Goal: Transaction & Acquisition: Register for event/course

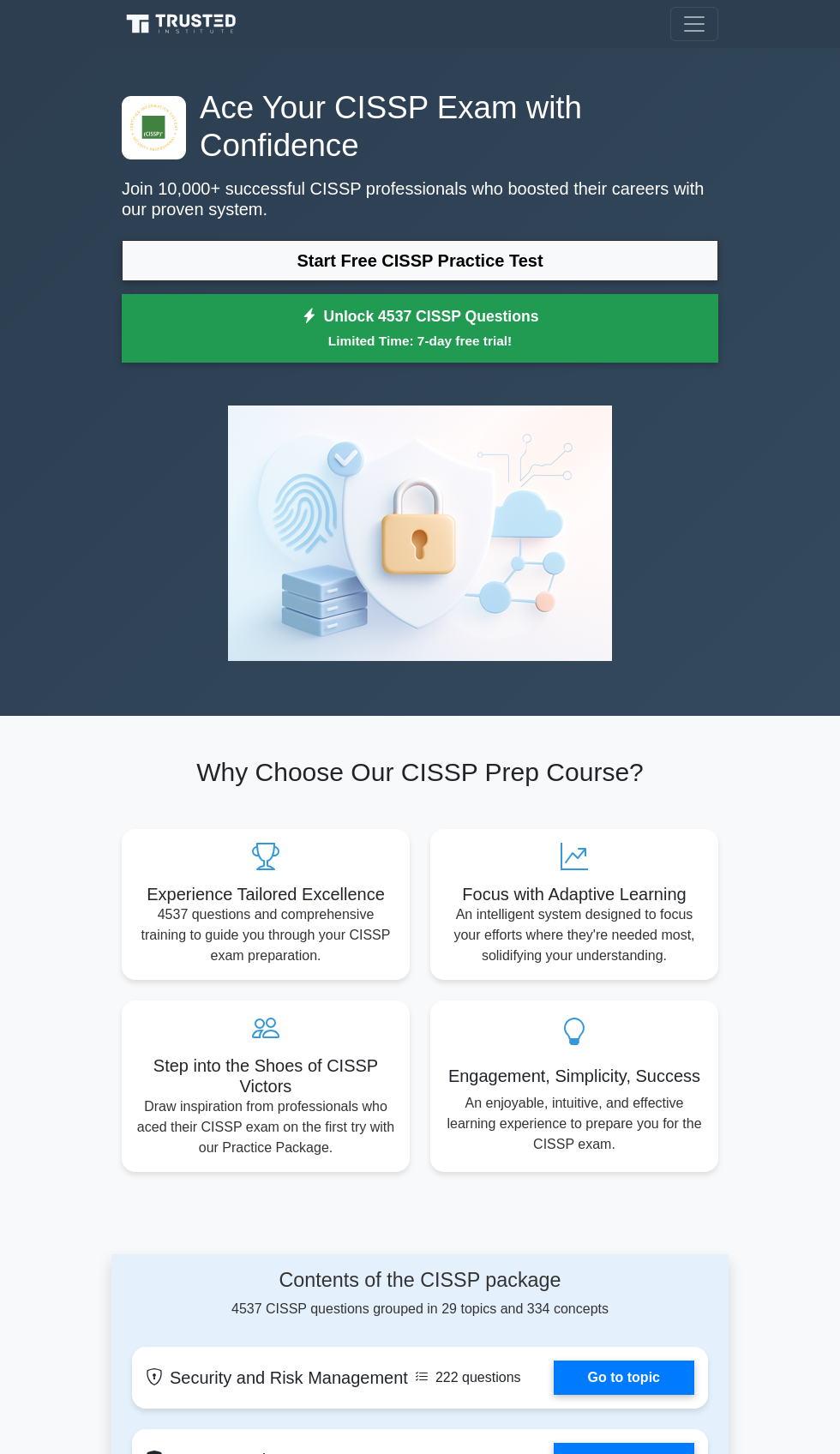
click at [594, 323] on link "Unlock 4537 CISSP Questions Limited Time: 7-day free trial!" at bounding box center [420, 329] width 597 height 69
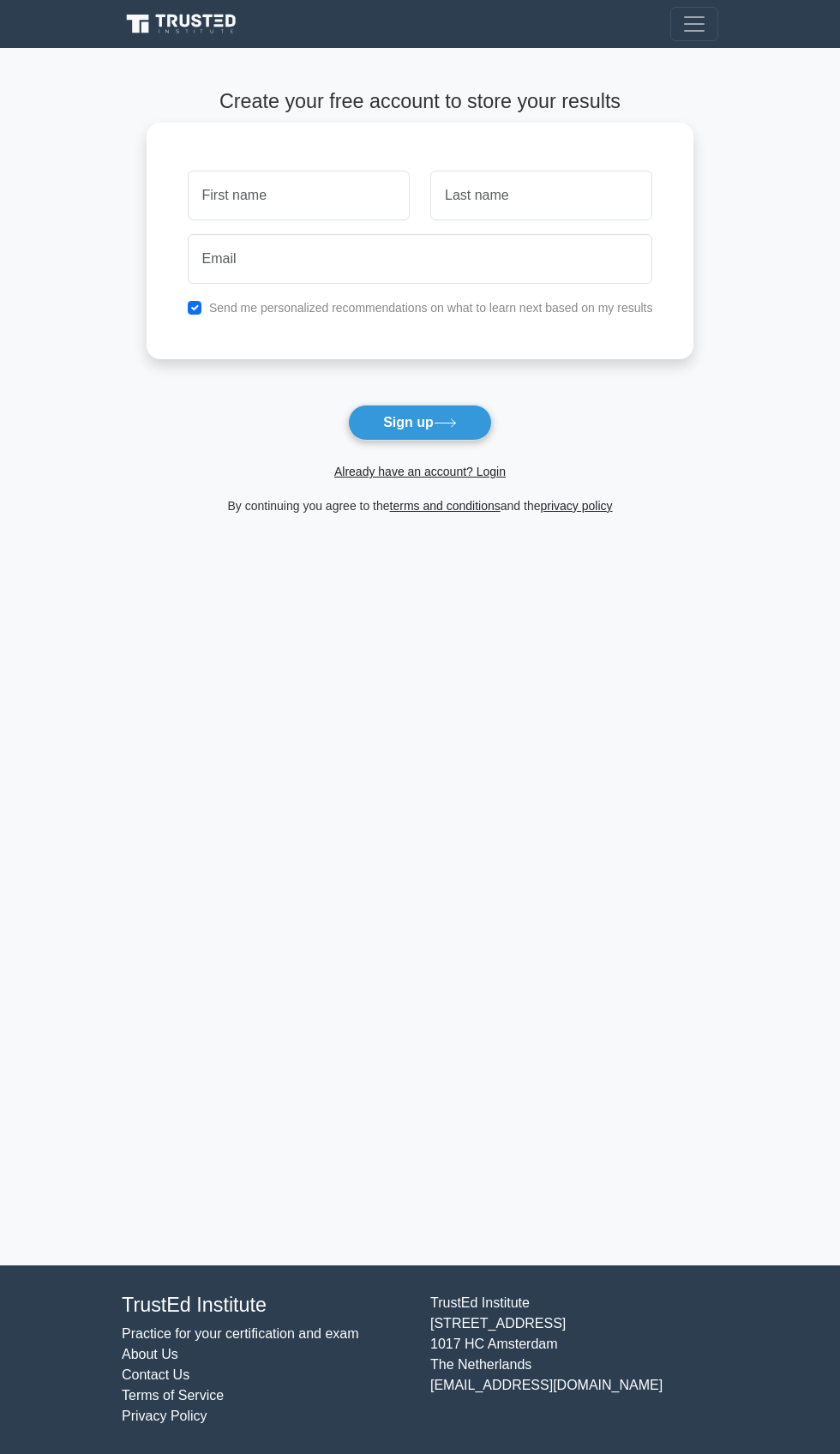
click at [324, 188] on input "text" at bounding box center [298, 196] width 222 height 50
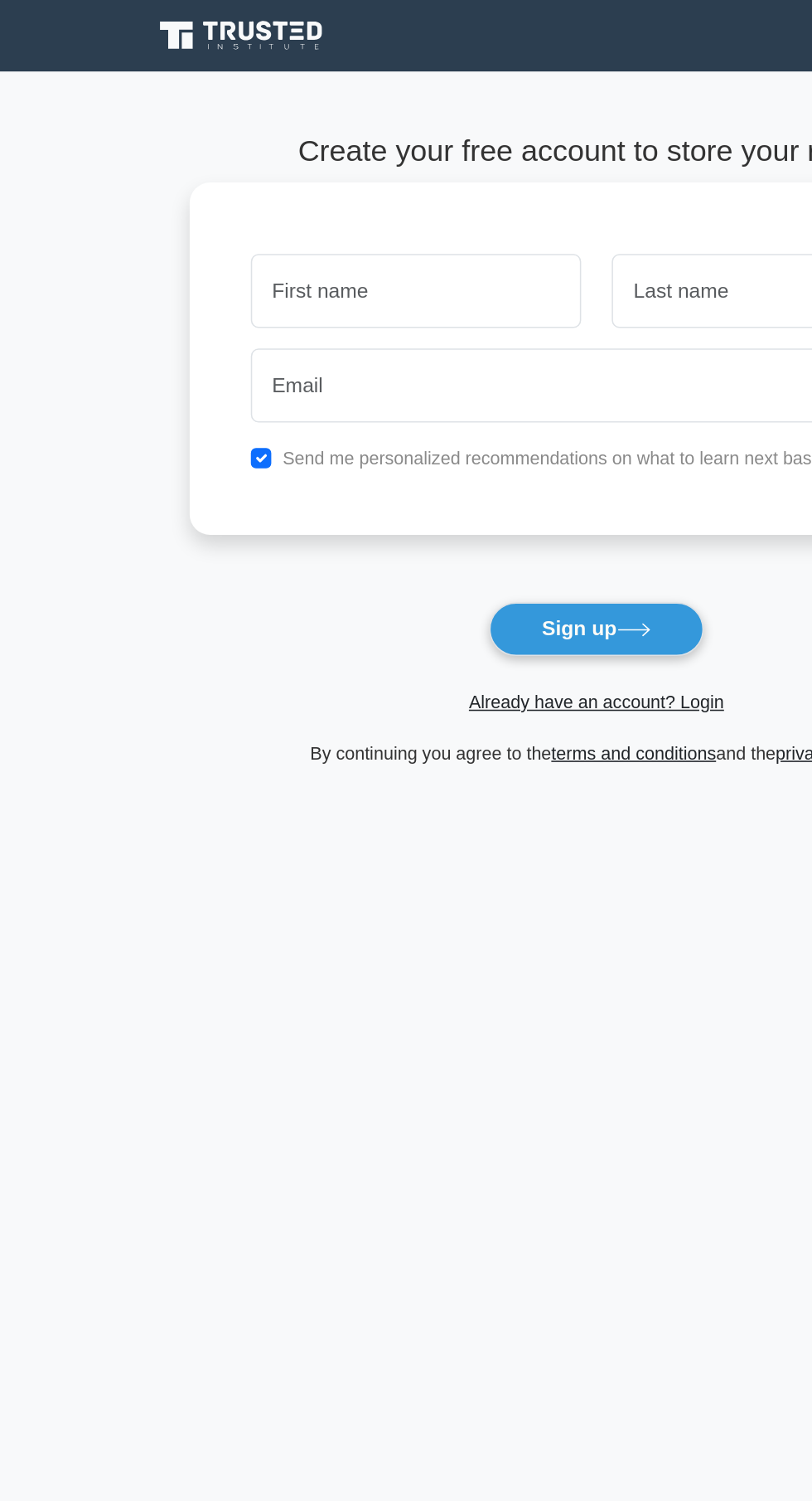
click at [300, 193] on input "text" at bounding box center [288, 189] width 214 height 48
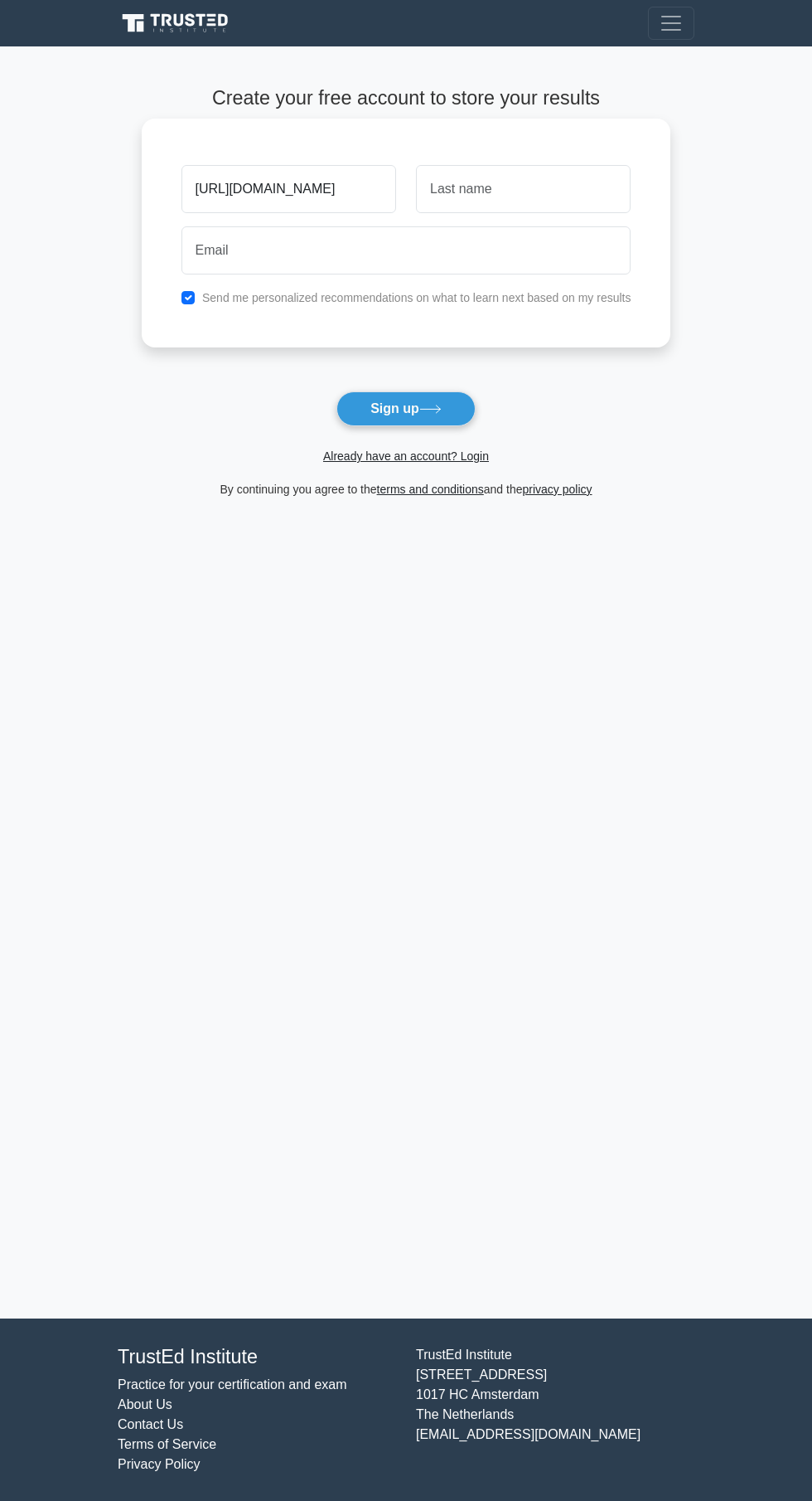
scroll to position [0, 239]
type input "https://www.facebook.com/help/1573156092981768/?helpref=uf_share"
click at [189, 295] on input "checkbox" at bounding box center [188, 297] width 13 height 13
checkbox input "false"
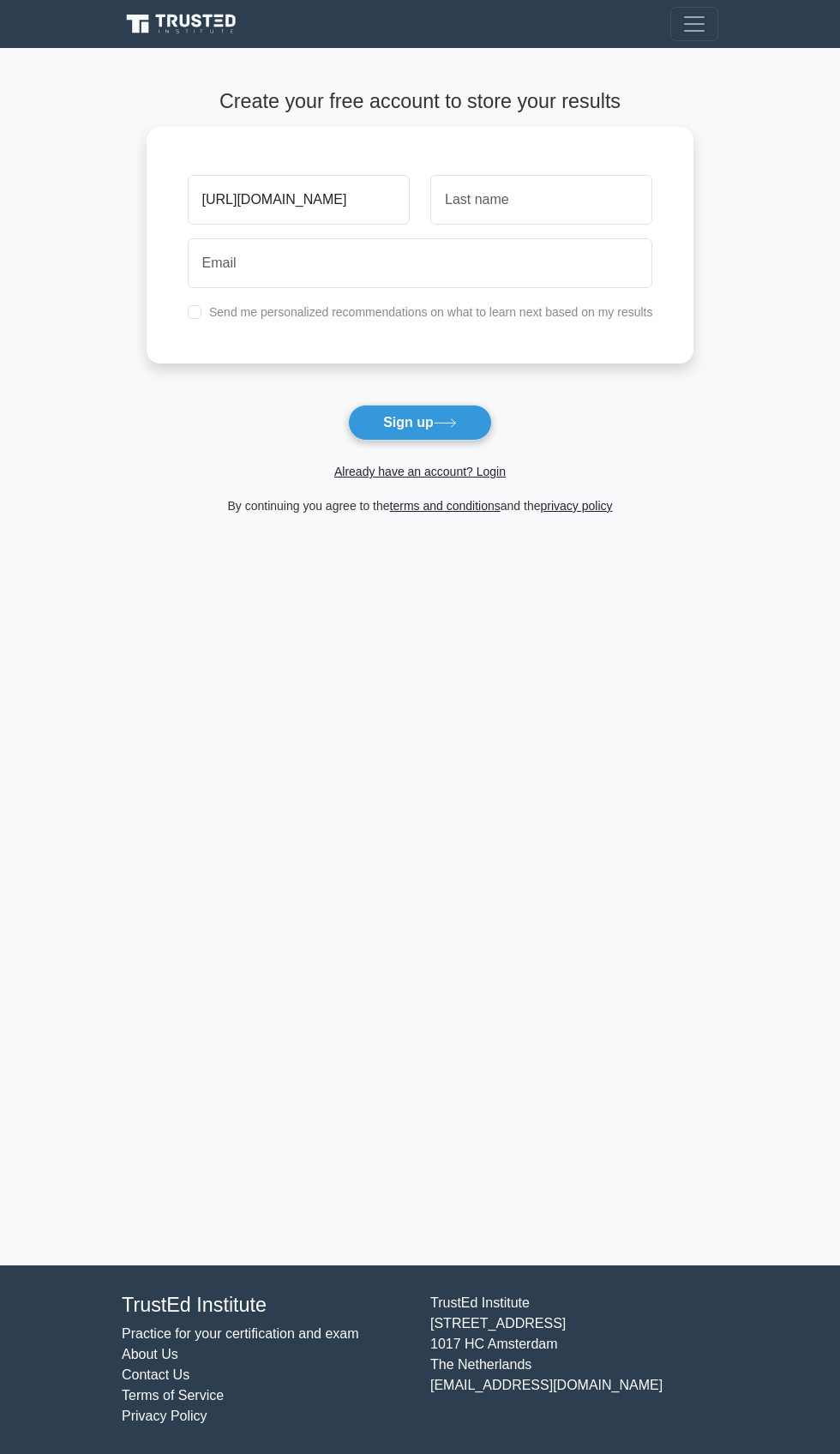
click at [481, 437] on form "Create your free account to store your results https://www.facebook.com/help/15…" at bounding box center [420, 303] width 548 height 427
click at [472, 406] on button "Sign up" at bounding box center [420, 422] width 144 height 36
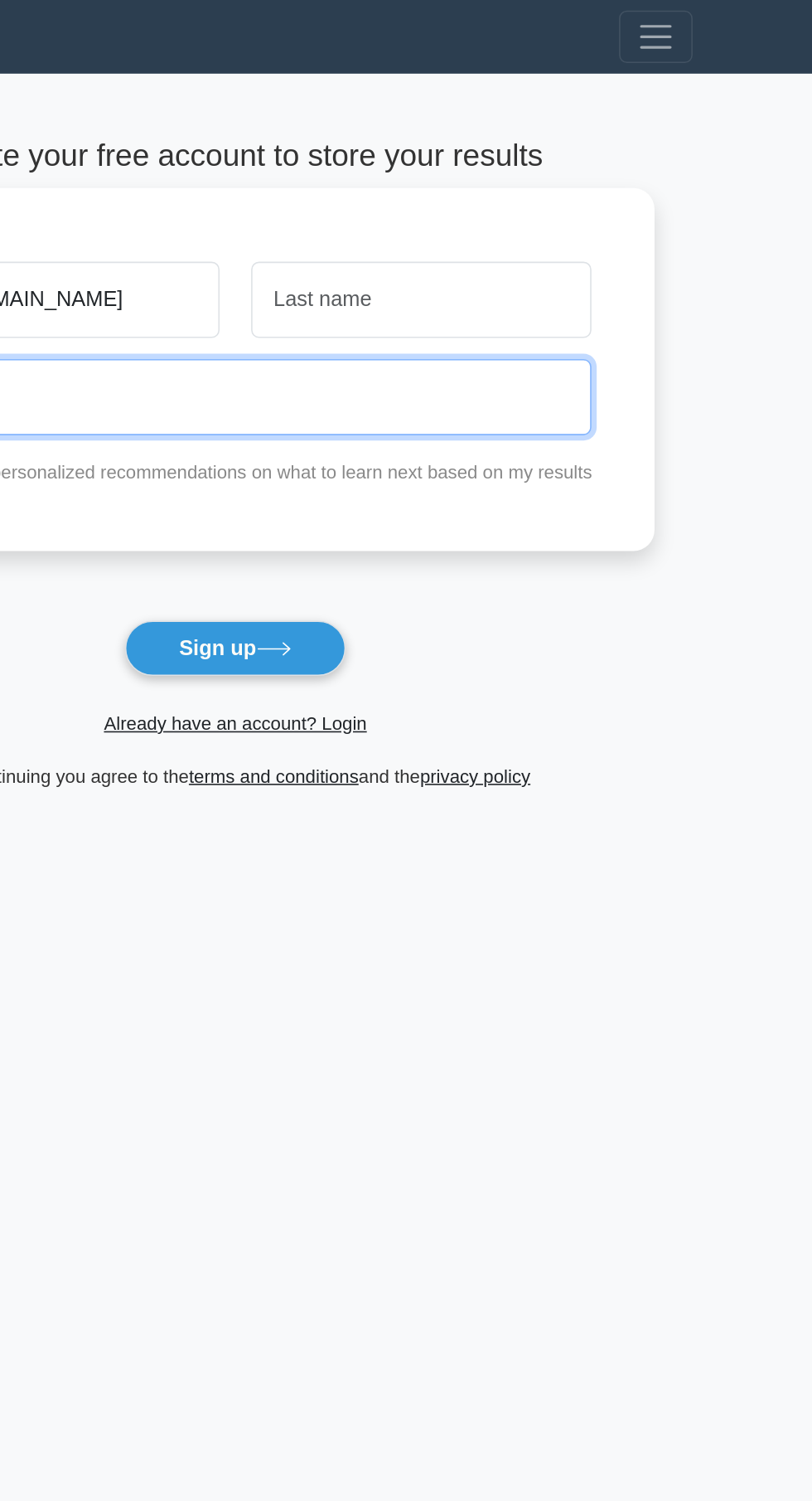
click at [540, 260] on input "email" at bounding box center [406, 250] width 450 height 48
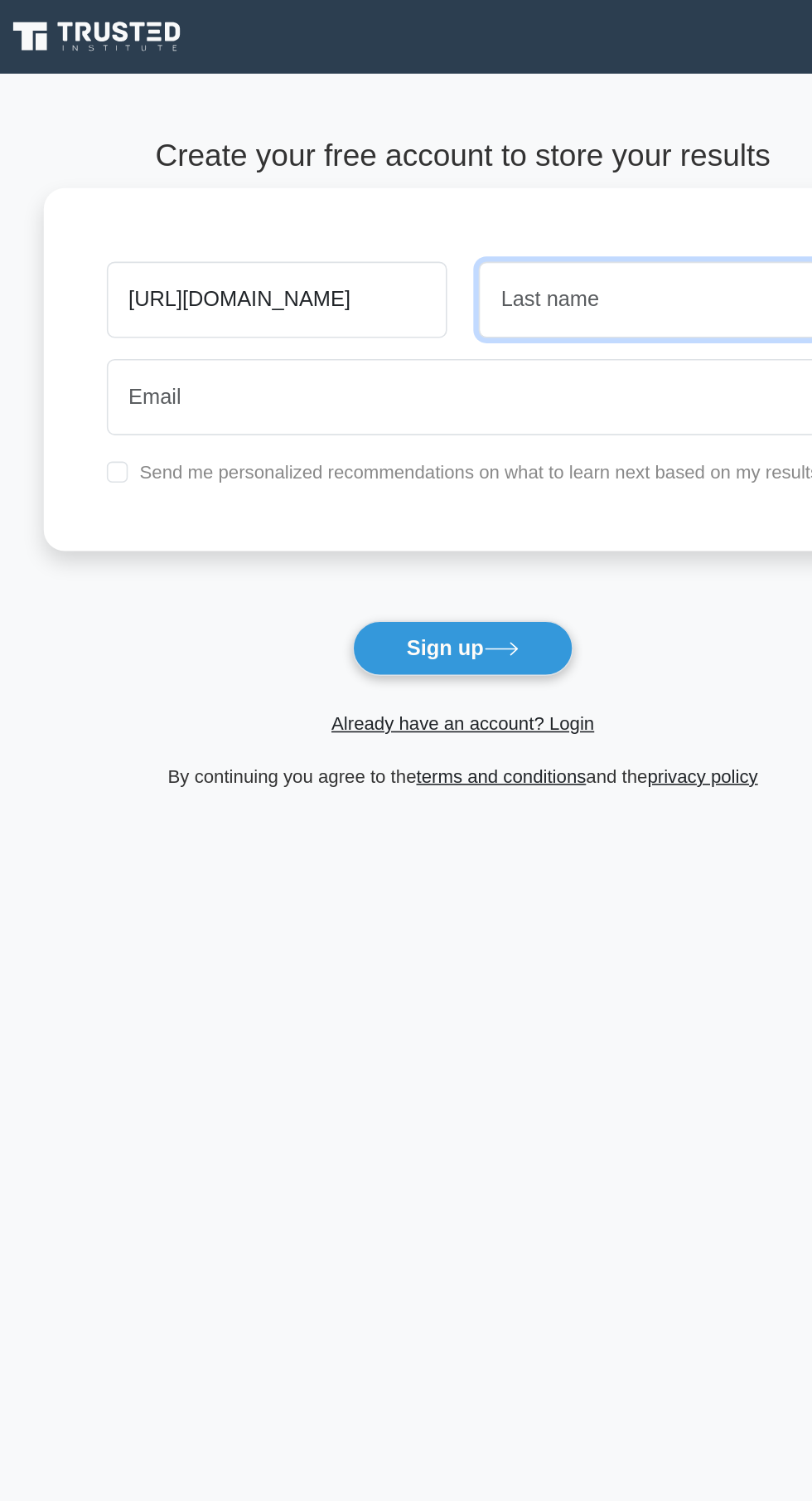
click at [524, 180] on input "text" at bounding box center [523, 189] width 214 height 48
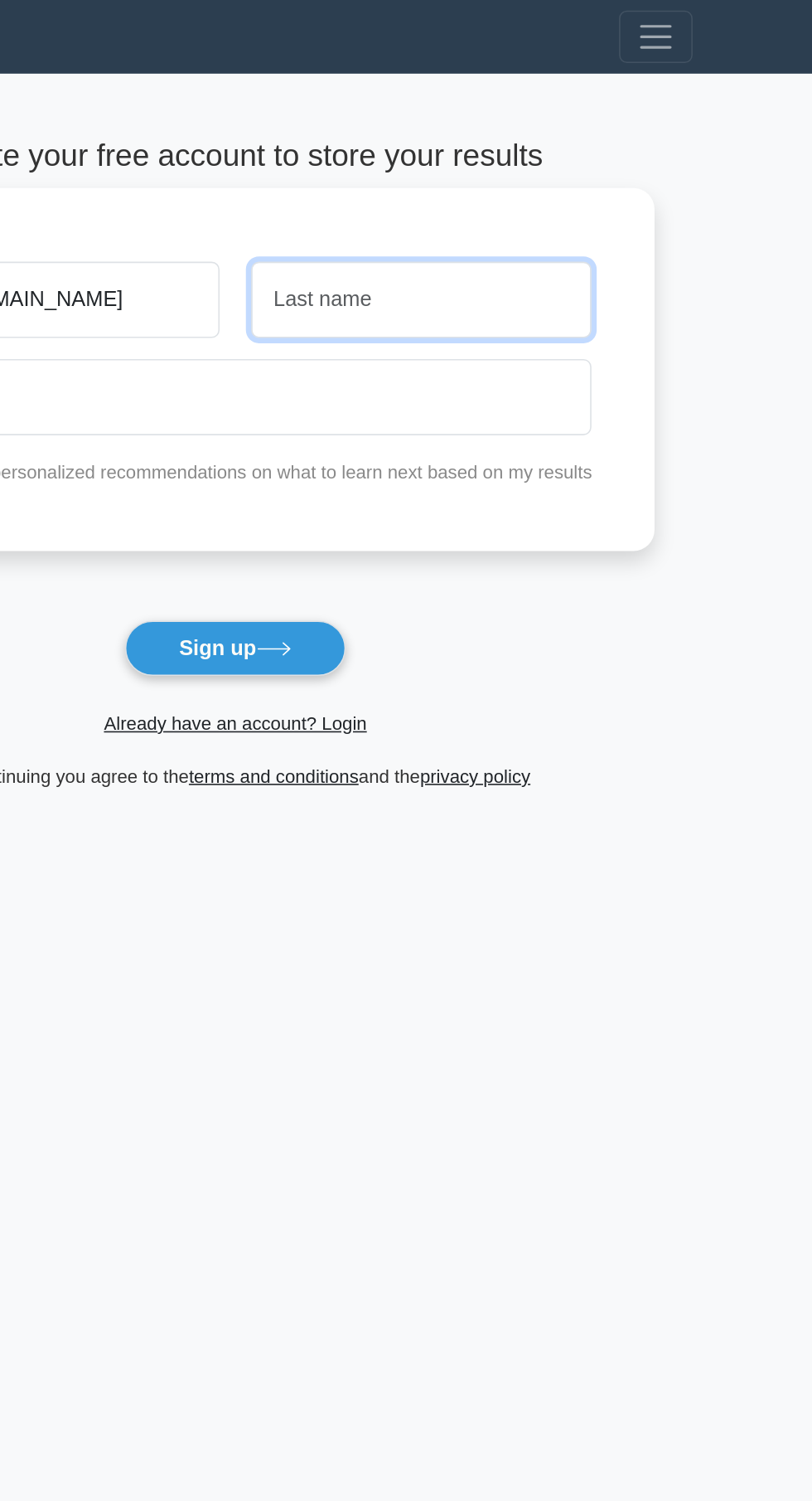
click at [569, 197] on input "text" at bounding box center [523, 189] width 214 height 48
paste input "https://www.facebook.com/help/1573156092981768/?helpref=uf_share"
type input "https://www.facebook.com/help/1573156092981768/?helpref=uf_share"
click at [578, 185] on input "https://www.facebook.com/help/1573156092981768/?helpref=uf_share" at bounding box center [523, 189] width 214 height 48
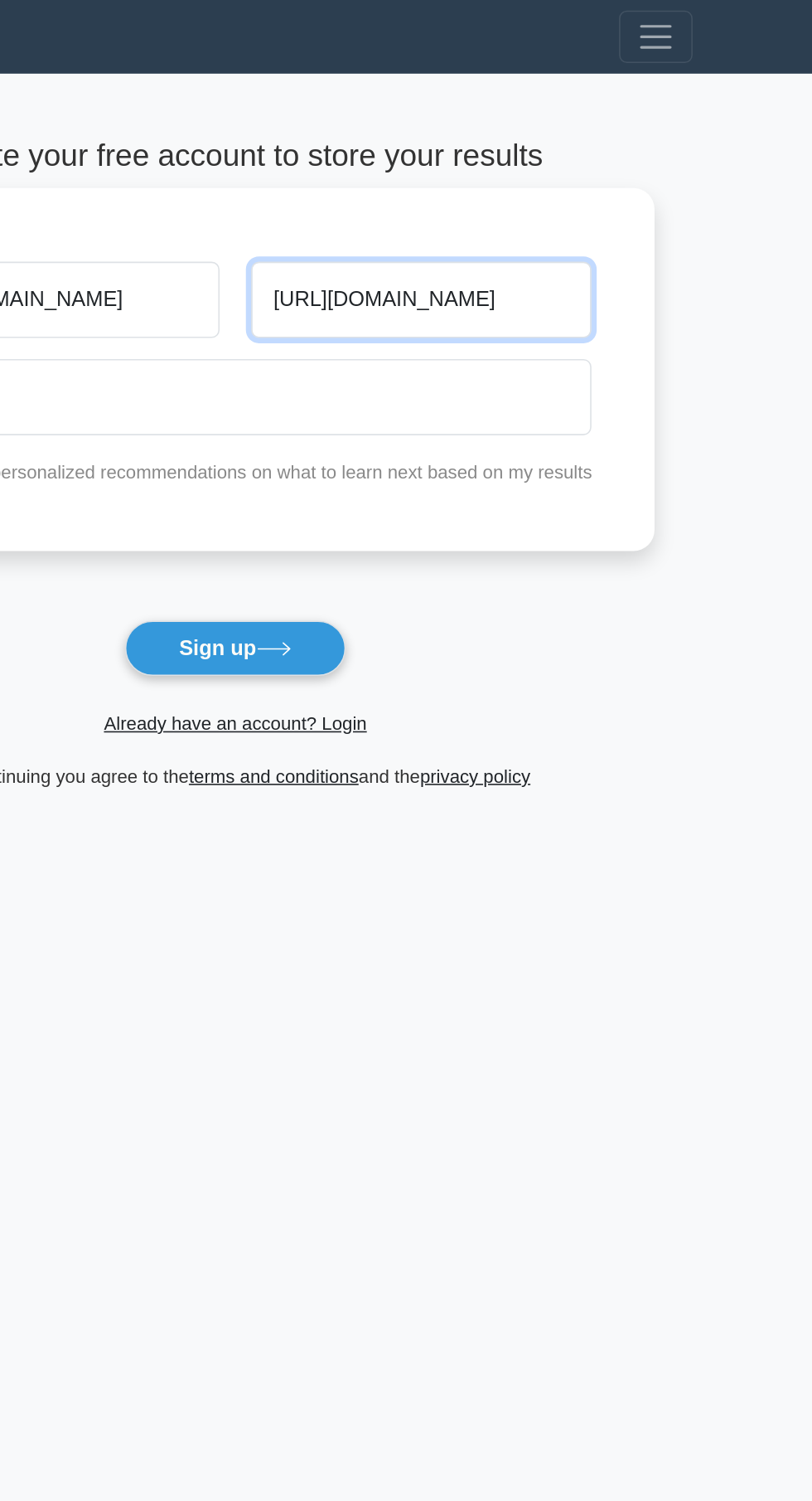
scroll to position [0, 4]
click at [559, 179] on input "https://www.facebook.com/help/1573156092981768/?helpref=uf_share" at bounding box center [523, 189] width 214 height 48
click at [548, 182] on input "text" at bounding box center [523, 189] width 214 height 48
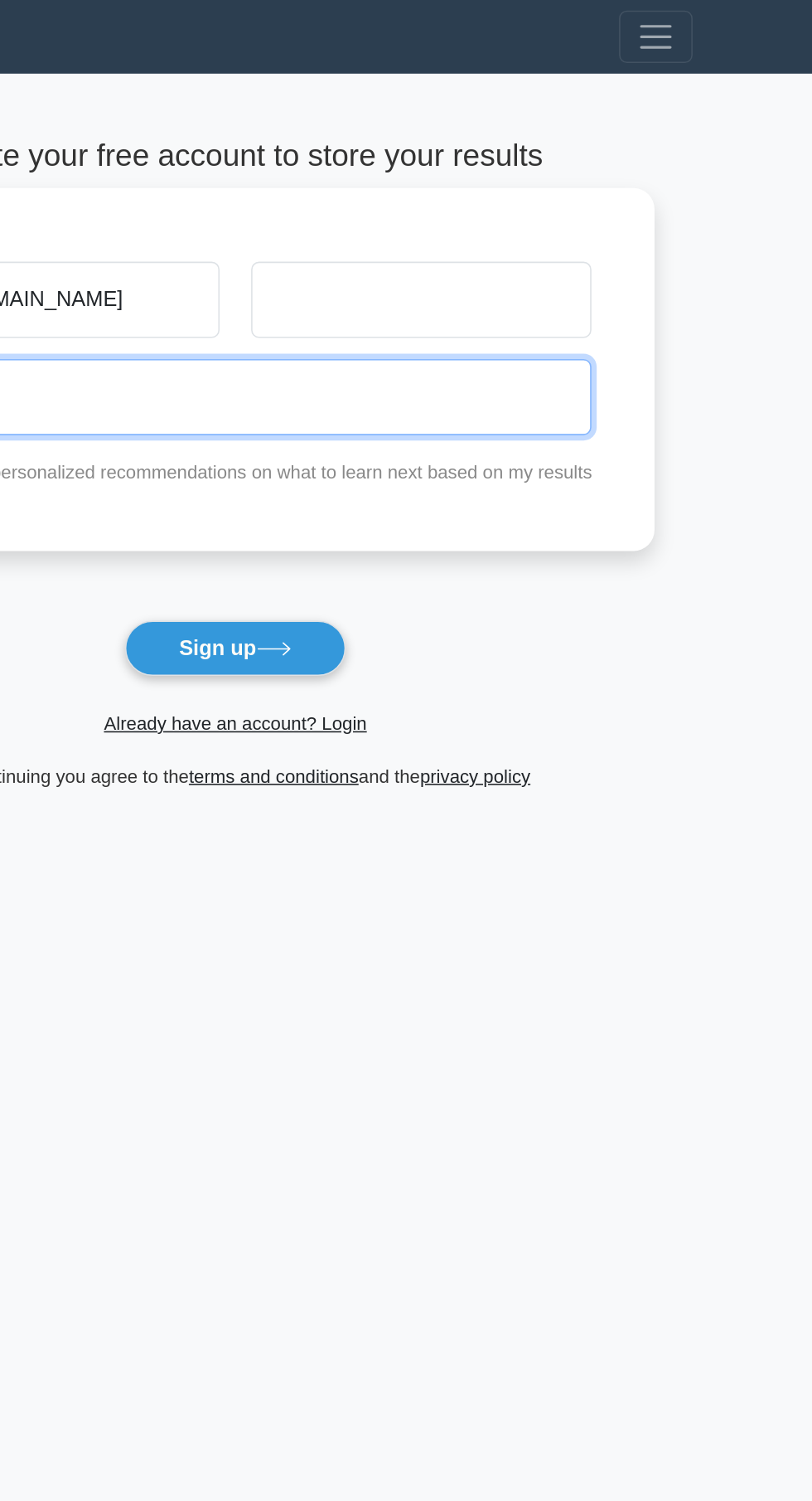
paste input "https://www.facebook.com/help/1573156092981768/?helpref=uf_share"
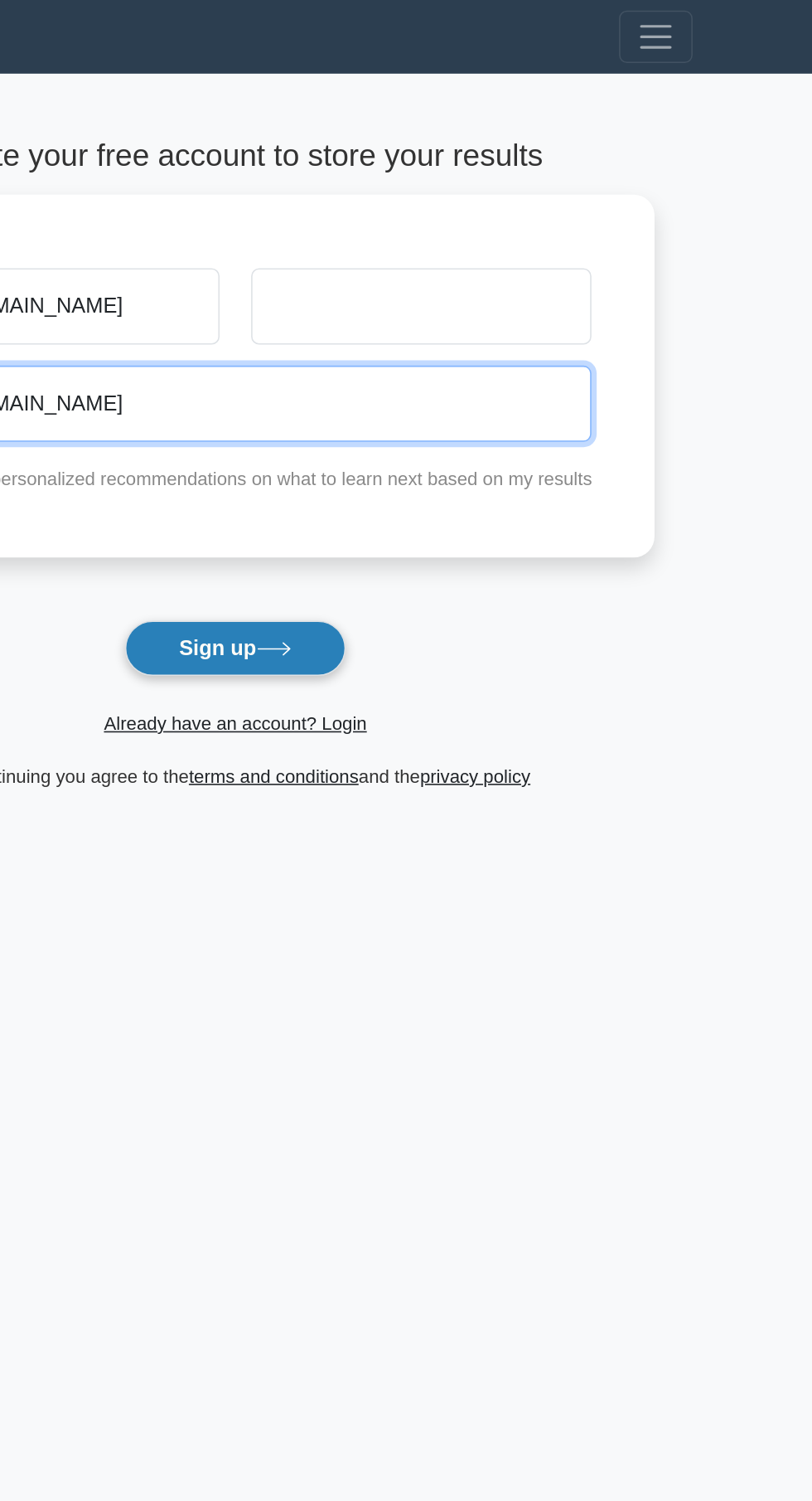
type input "https://www.facebook.com/help/1573156092981768/?helpref=uf_share"
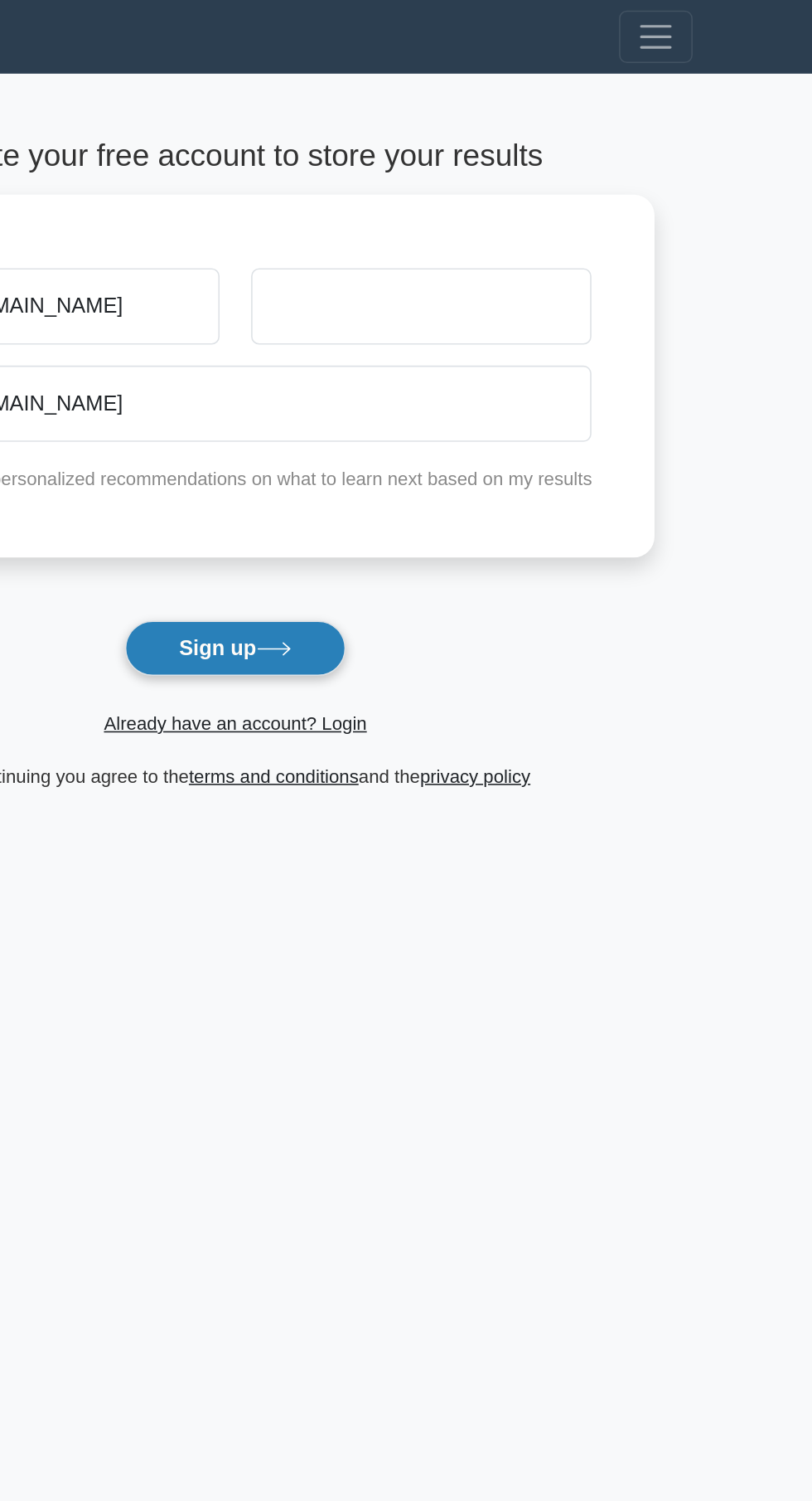
click at [411, 408] on button "Sign up" at bounding box center [406, 408] width 139 height 35
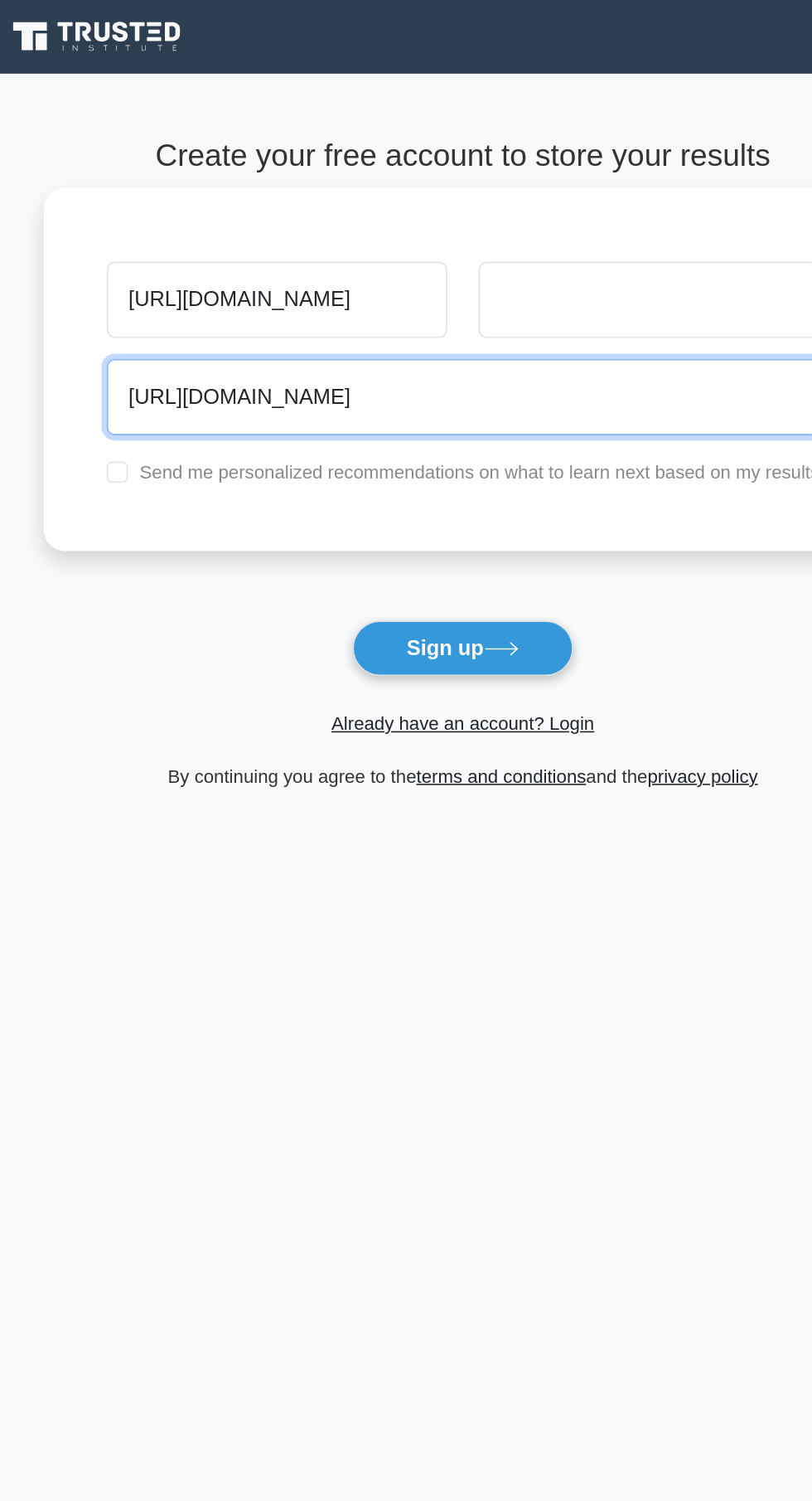
click at [396, 261] on input "https://www.facebook.com/help/1573156092981768/?helpref=uf_share" at bounding box center [406, 250] width 450 height 48
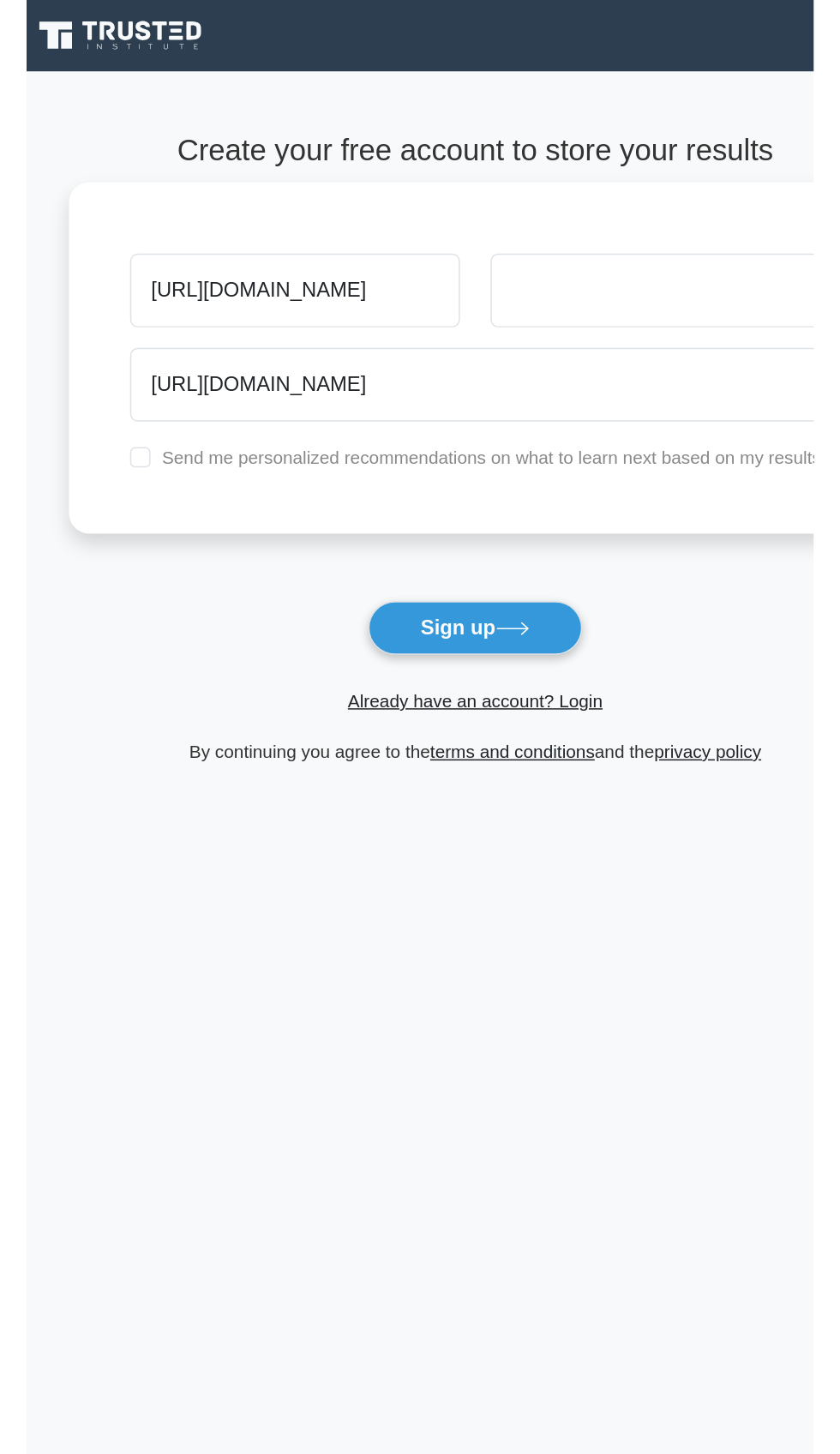
scroll to position [0, 0]
